Goal: Check status

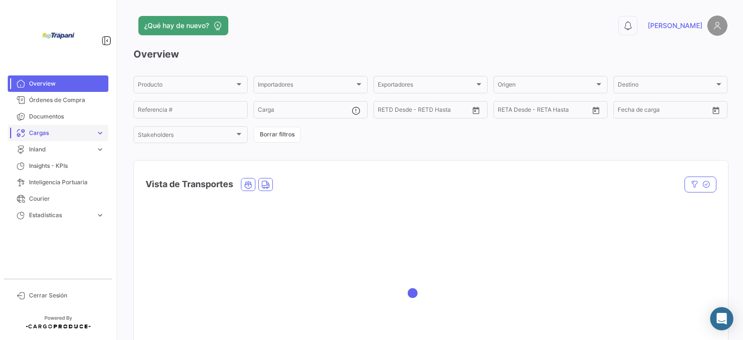
click at [44, 79] on link "Overview" at bounding box center [58, 83] width 101 height 16
click at [47, 134] on span "Cargas" at bounding box center [60, 133] width 63 height 9
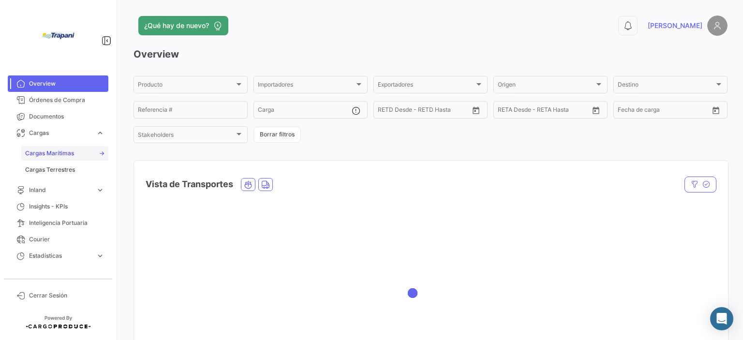
click at [56, 152] on span "Cargas Marítimas" at bounding box center [49, 153] width 49 height 9
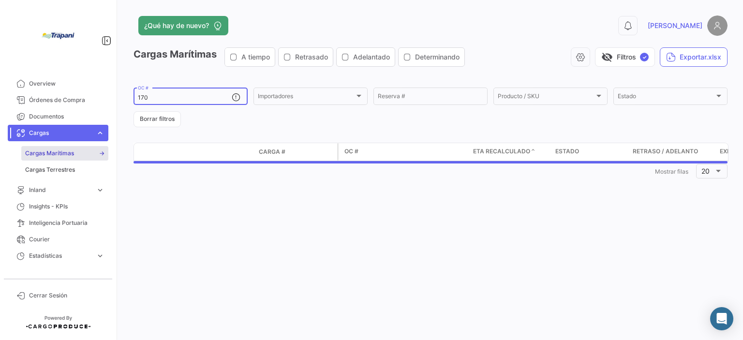
click at [157, 98] on input "170" at bounding box center [185, 97] width 94 height 7
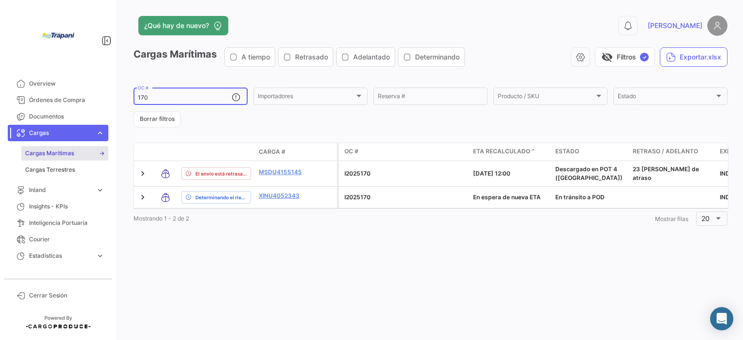
drag, startPoint x: 157, startPoint y: 98, endPoint x: 135, endPoint y: 92, distance: 22.4
click at [135, 92] on div "170 OC #" at bounding box center [191, 95] width 114 height 19
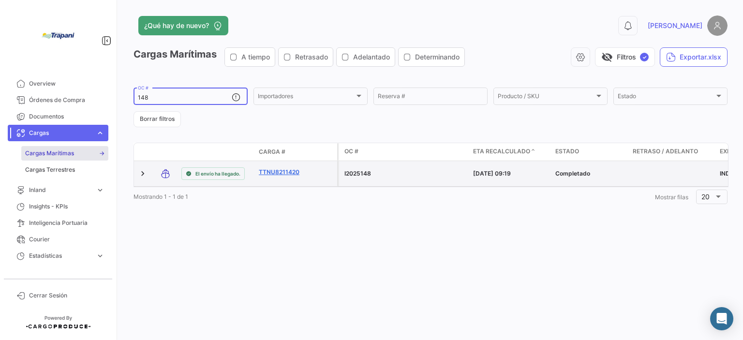
type input "148"
click at [280, 168] on link "TTNU8211420" at bounding box center [284, 172] width 50 height 9
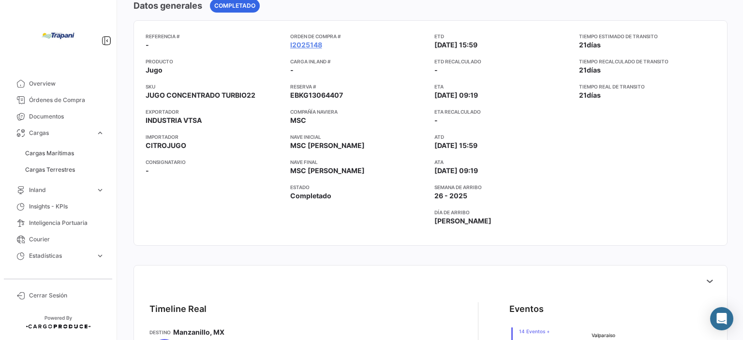
scroll to position [290, 0]
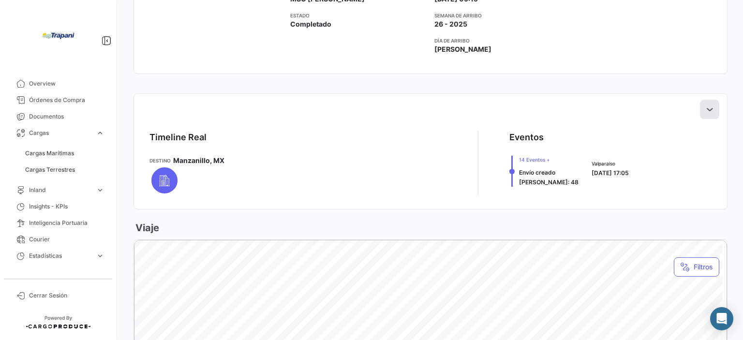
click at [700, 107] on button at bounding box center [709, 109] width 19 height 19
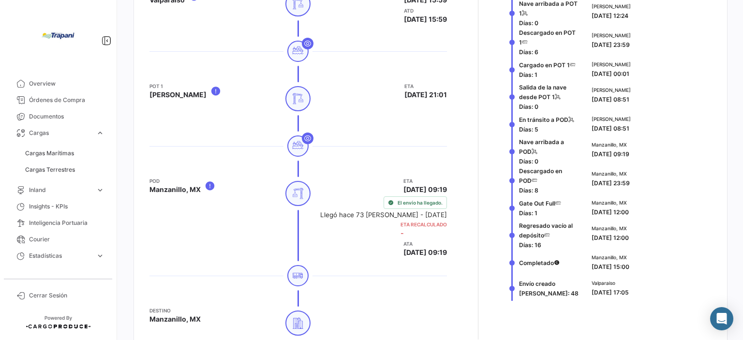
scroll to position [580, 0]
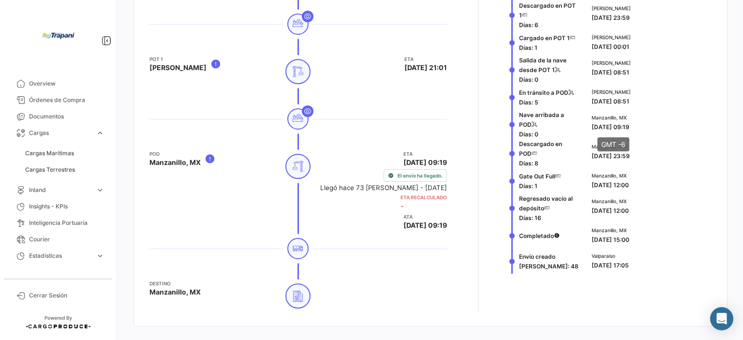
drag, startPoint x: 590, startPoint y: 125, endPoint x: 633, endPoint y: 124, distance: 43.1
click at [629, 123] on span "[DATE] 09:19" at bounding box center [611, 126] width 38 height 7
drag, startPoint x: 584, startPoint y: 183, endPoint x: 638, endPoint y: 184, distance: 54.2
click at [638, 184] on div "Manzanillo, [GEOGRAPHIC_DATA] [DATE] 12:00" at bounding box center [650, 181] width 124 height 26
drag, startPoint x: 645, startPoint y: 212, endPoint x: 582, endPoint y: 208, distance: 62.5
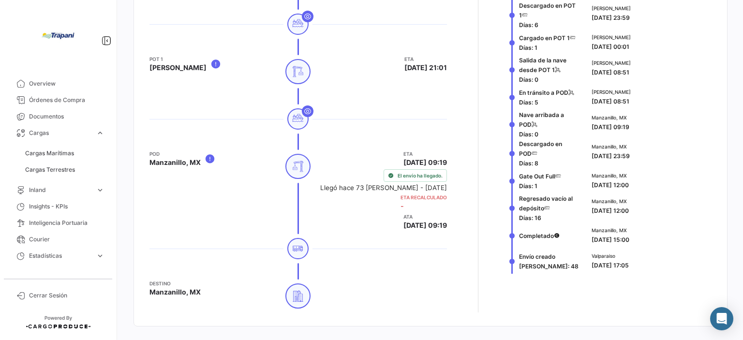
click at [582, 208] on div "Regresado vacío al depósito [PERSON_NAME]: 16 Manzanillo, MX [DATE] 12:00" at bounding box center [610, 207] width 202 height 29
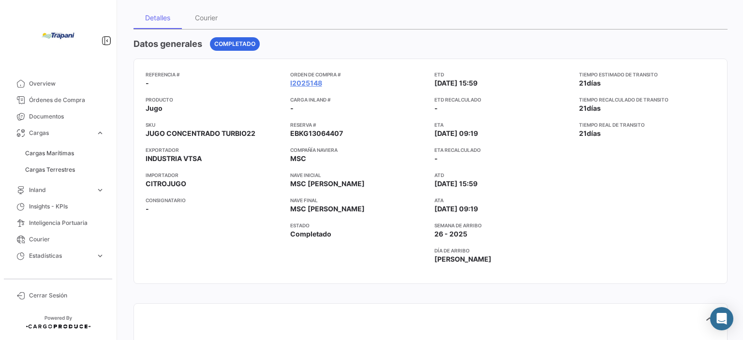
scroll to position [97, 0]
